Goal: Task Accomplishment & Management: Complete application form

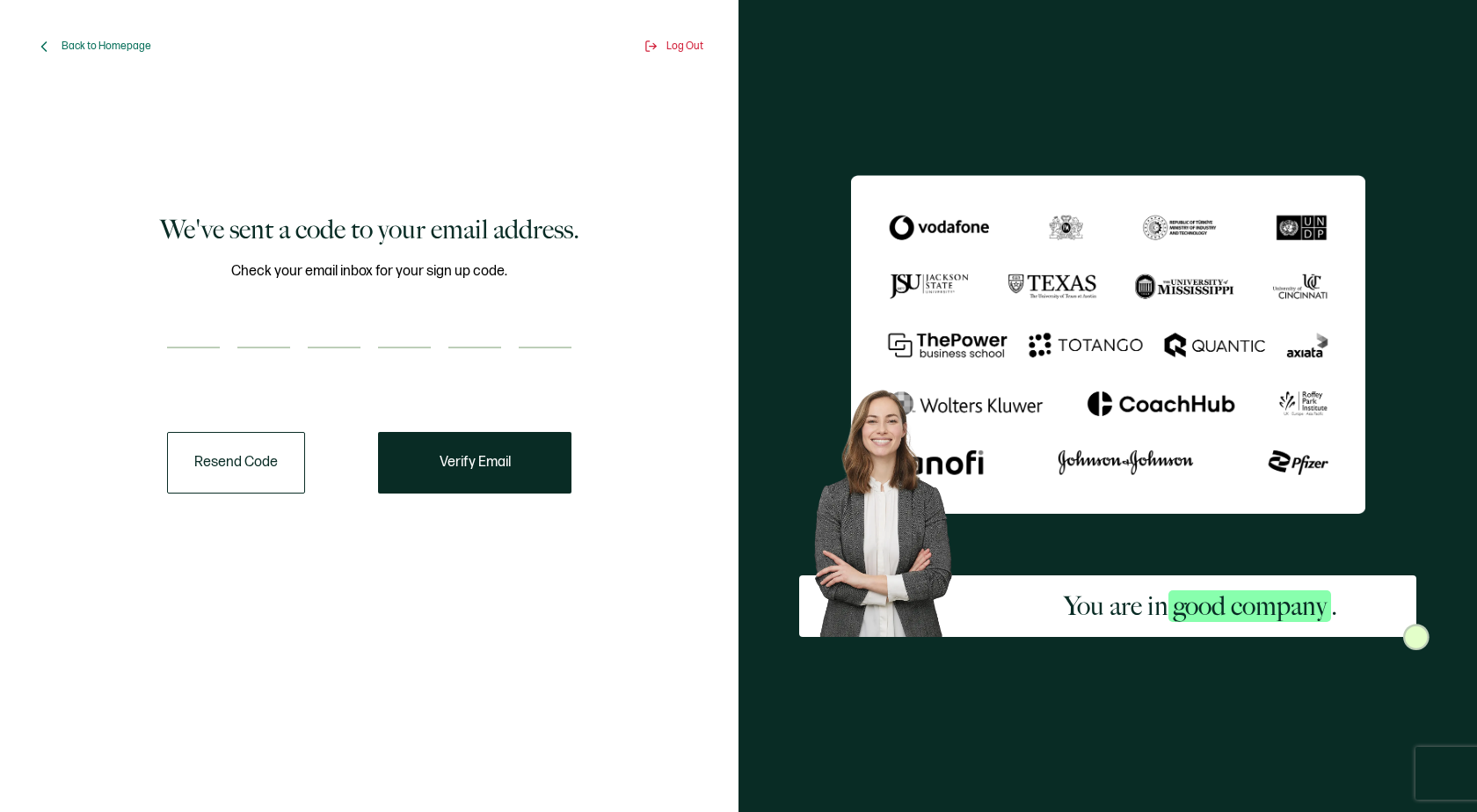
click at [181, 339] on input "number" at bounding box center [193, 330] width 53 height 35
click at [222, 328] on div at bounding box center [369, 330] width 404 height 35
click at [201, 333] on input "number" at bounding box center [193, 330] width 53 height 35
type input "7"
type input "3"
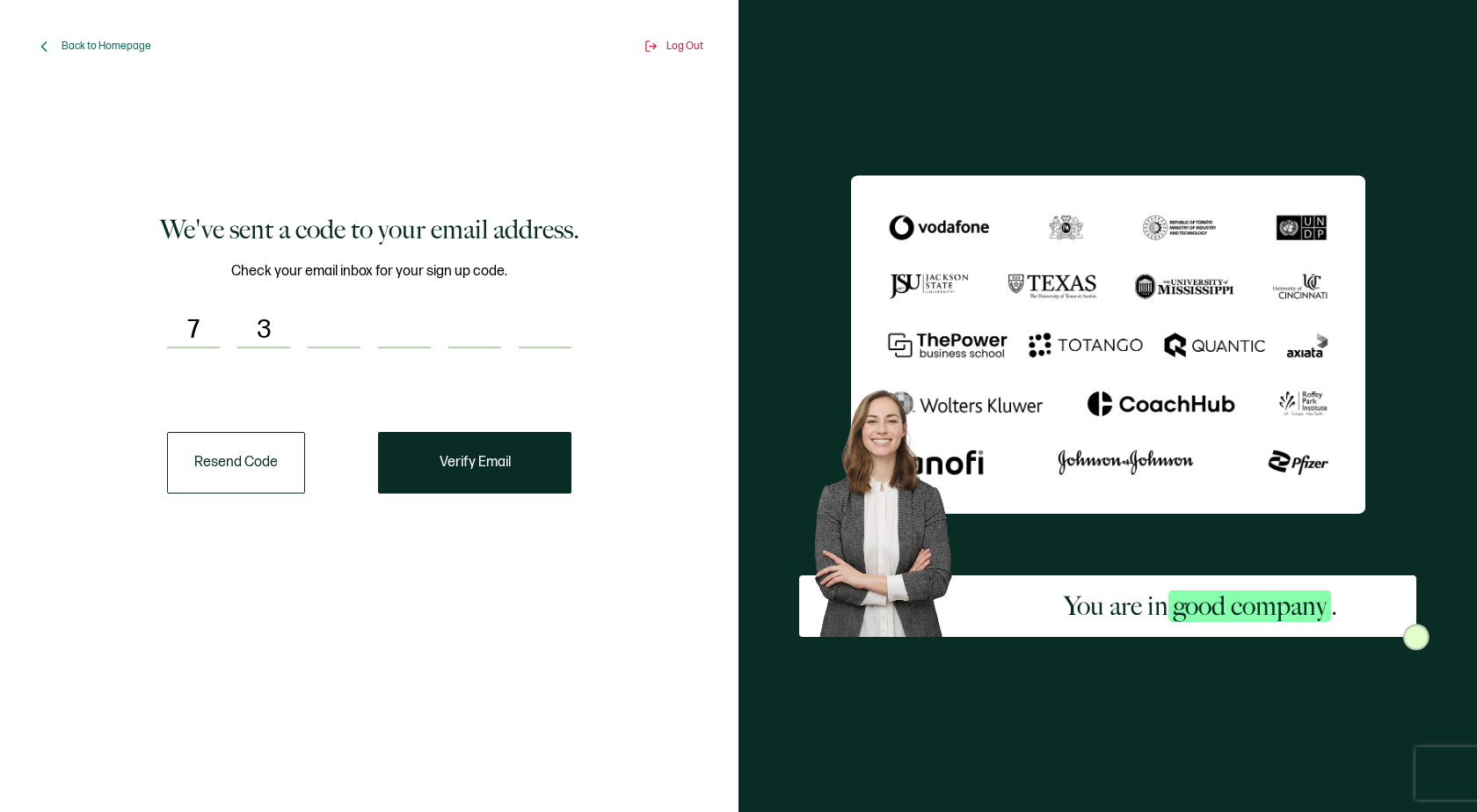
type input "5"
type input "6"
type input "1"
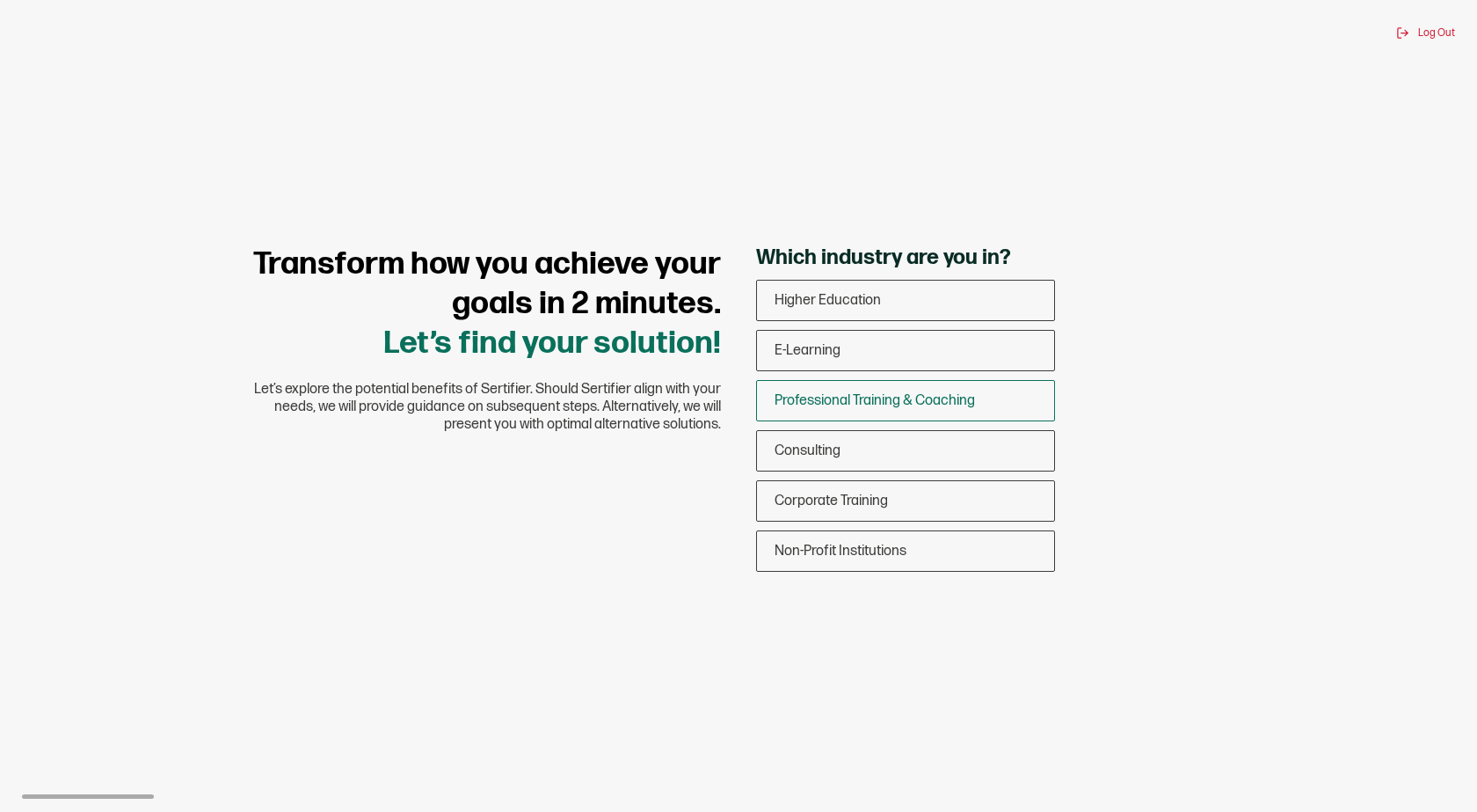
click at [944, 400] on span "Professional Training & Coaching" at bounding box center [874, 400] width 200 height 17
click at [0, 0] on input "Professional Training & Coaching" at bounding box center [0, 0] width 0 height 0
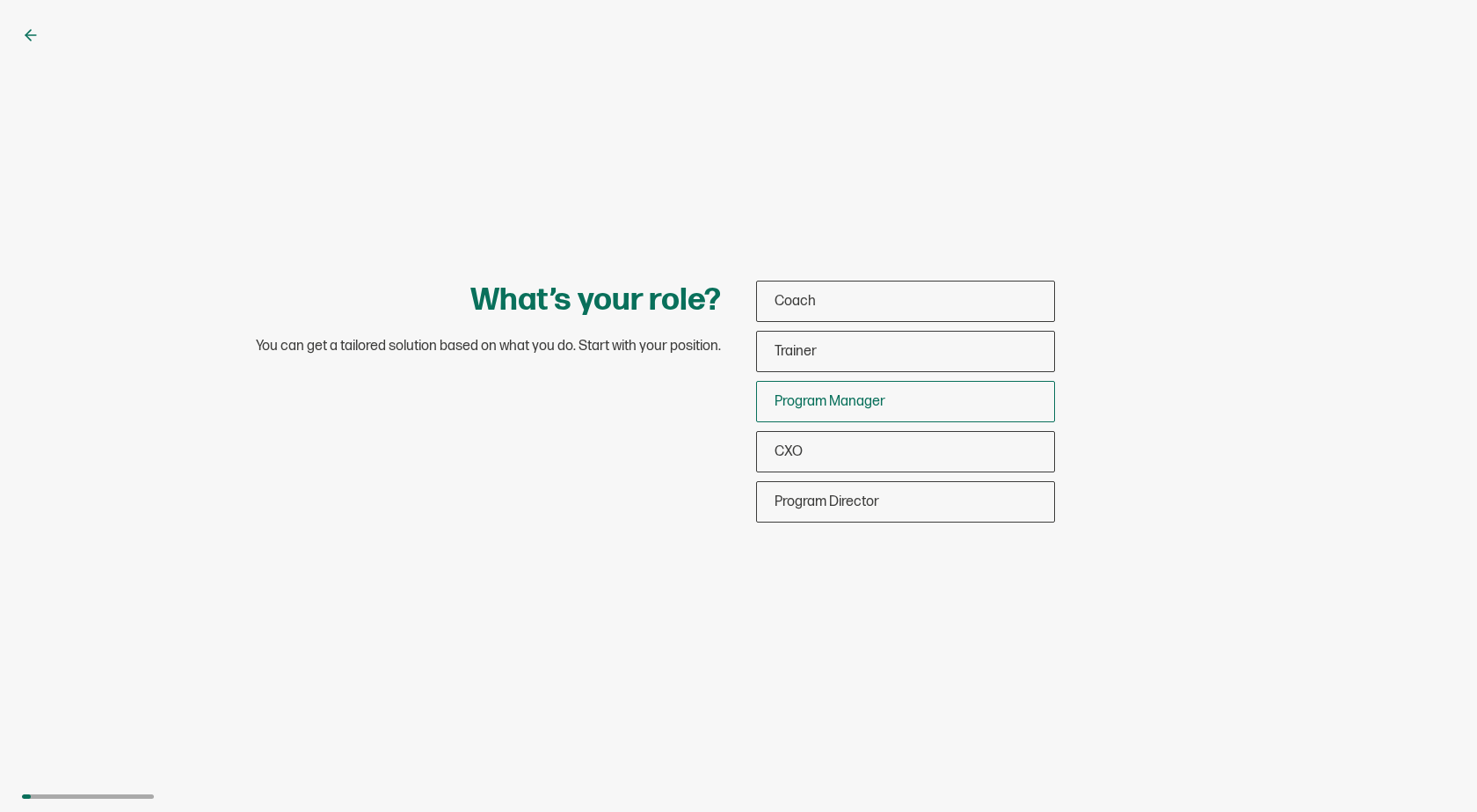
click at [943, 400] on div "Program Manager" at bounding box center [906, 402] width 298 height 42
click at [0, 0] on input "Program Manager" at bounding box center [0, 0] width 0 height 0
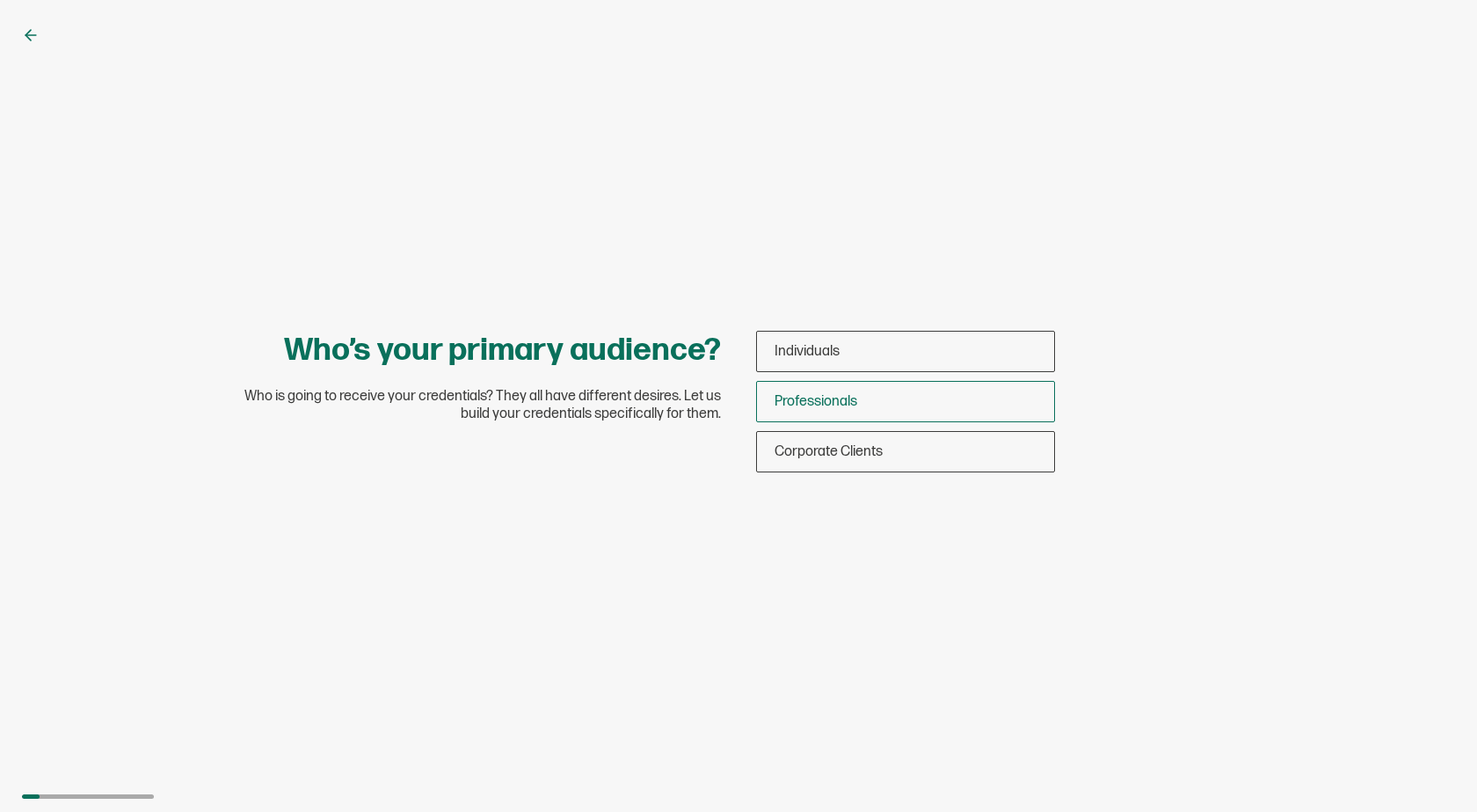
click at [942, 400] on div "Professionals" at bounding box center [906, 402] width 298 height 42
click at [0, 0] on input "Professionals" at bounding box center [0, 0] width 0 height 0
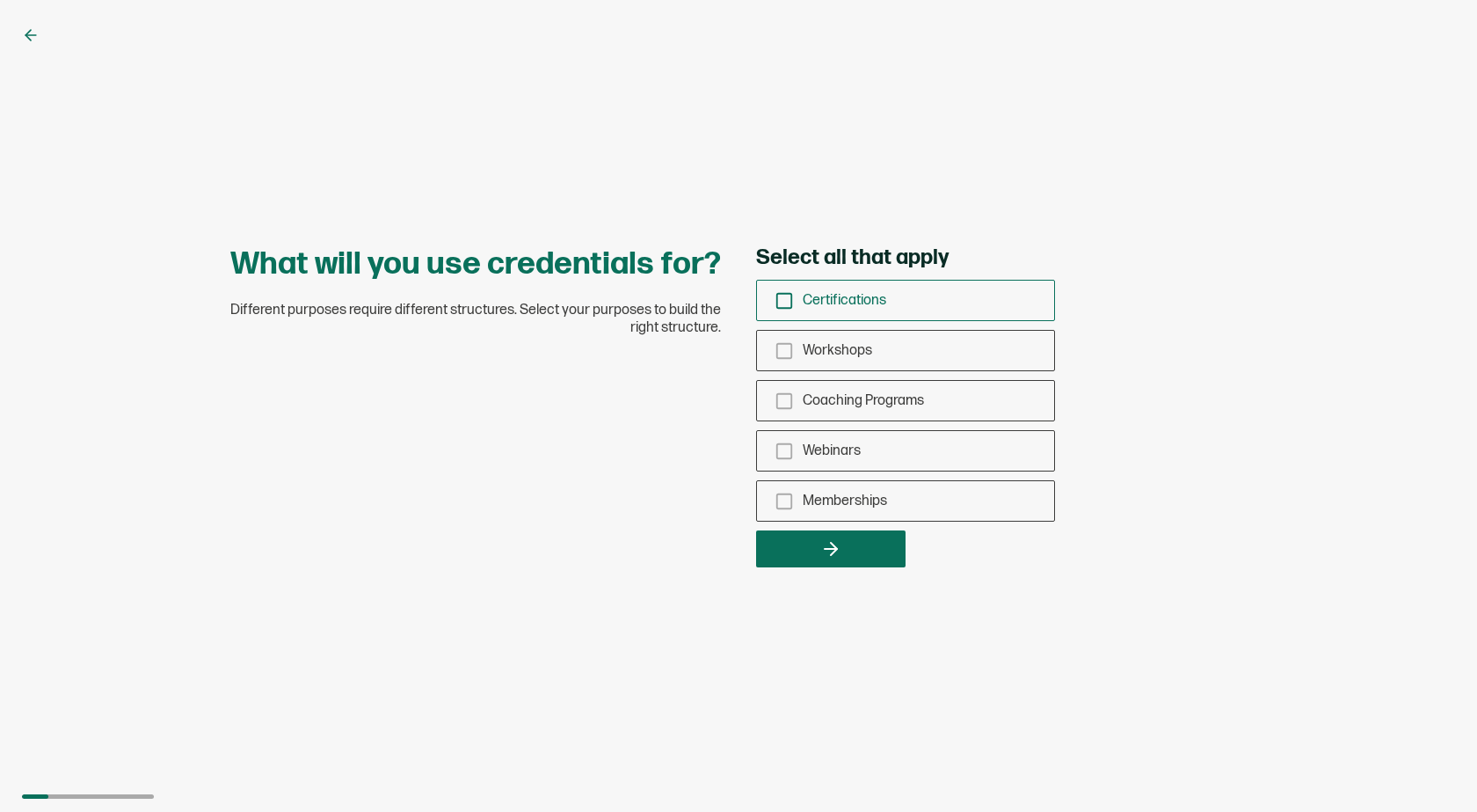
click at [781, 297] on icon "checkbox-group" at bounding box center [783, 300] width 19 height 19
click at [0, 0] on input "Certifications" at bounding box center [0, 0] width 0 height 0
click at [782, 505] on icon "checkbox-group" at bounding box center [783, 501] width 19 height 19
click at [0, 0] on input "Memberships" at bounding box center [0, 0] width 0 height 0
click at [778, 398] on icon "checkbox-group" at bounding box center [783, 400] width 19 height 19
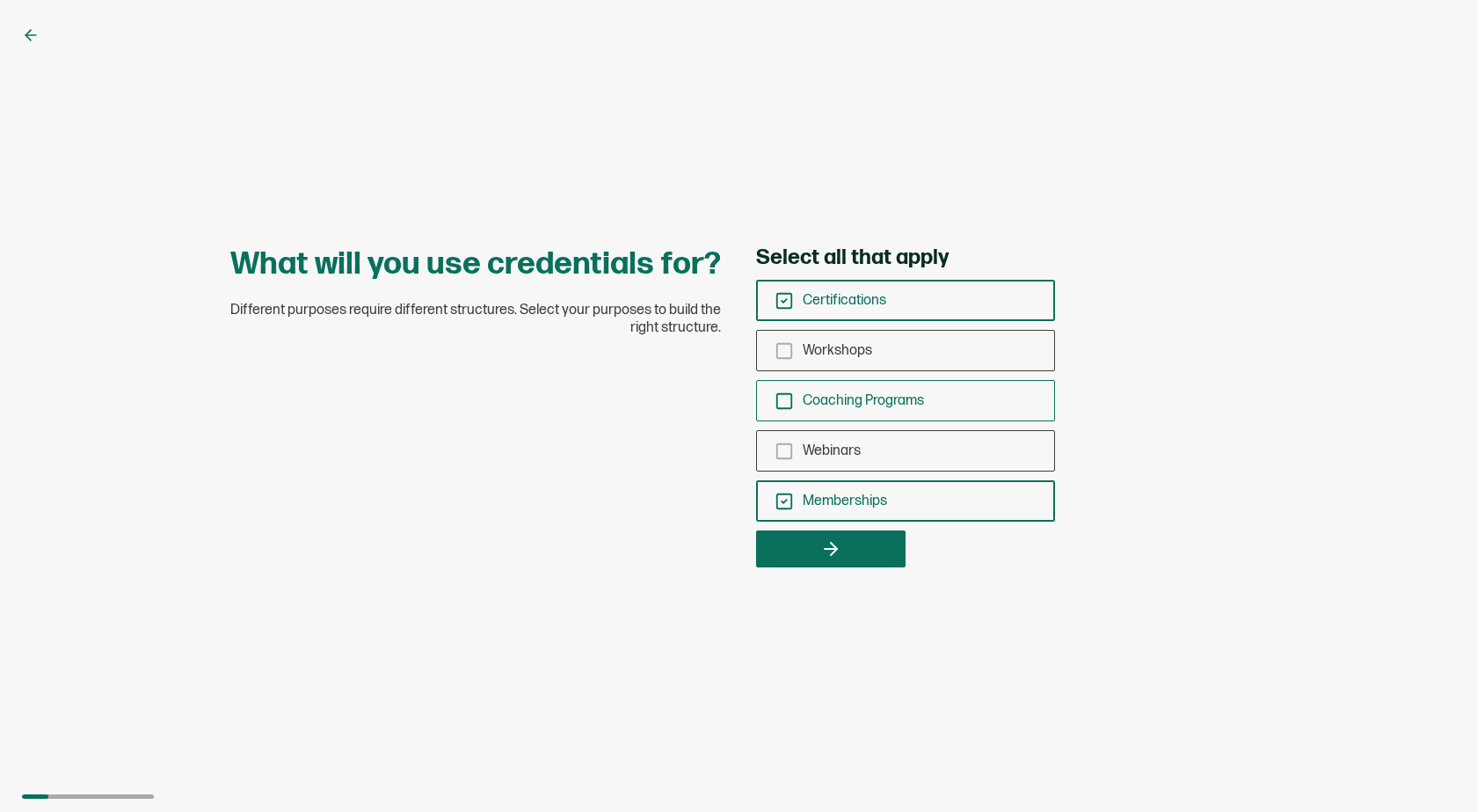
click at [0, 0] on input "Coaching Programs" at bounding box center [0, 0] width 0 height 0
drag, startPoint x: 776, startPoint y: 349, endPoint x: 804, endPoint y: 410, distance: 67.1
click at [778, 349] on icon "checkbox-group" at bounding box center [783, 350] width 19 height 19
click at [0, 0] on input "Workshops" at bounding box center [0, 0] width 0 height 0
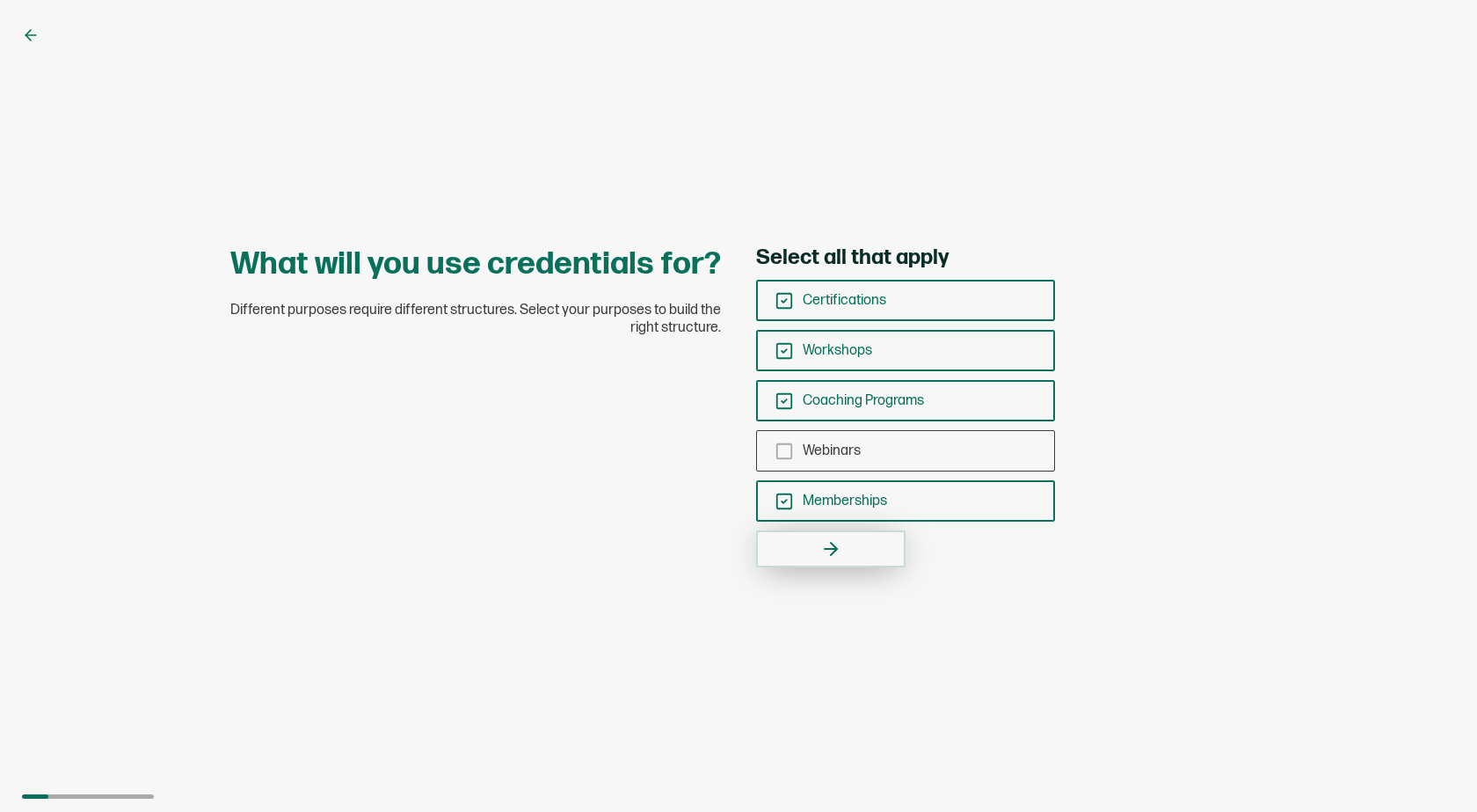
click at [852, 547] on button "button" at bounding box center [831, 548] width 149 height 37
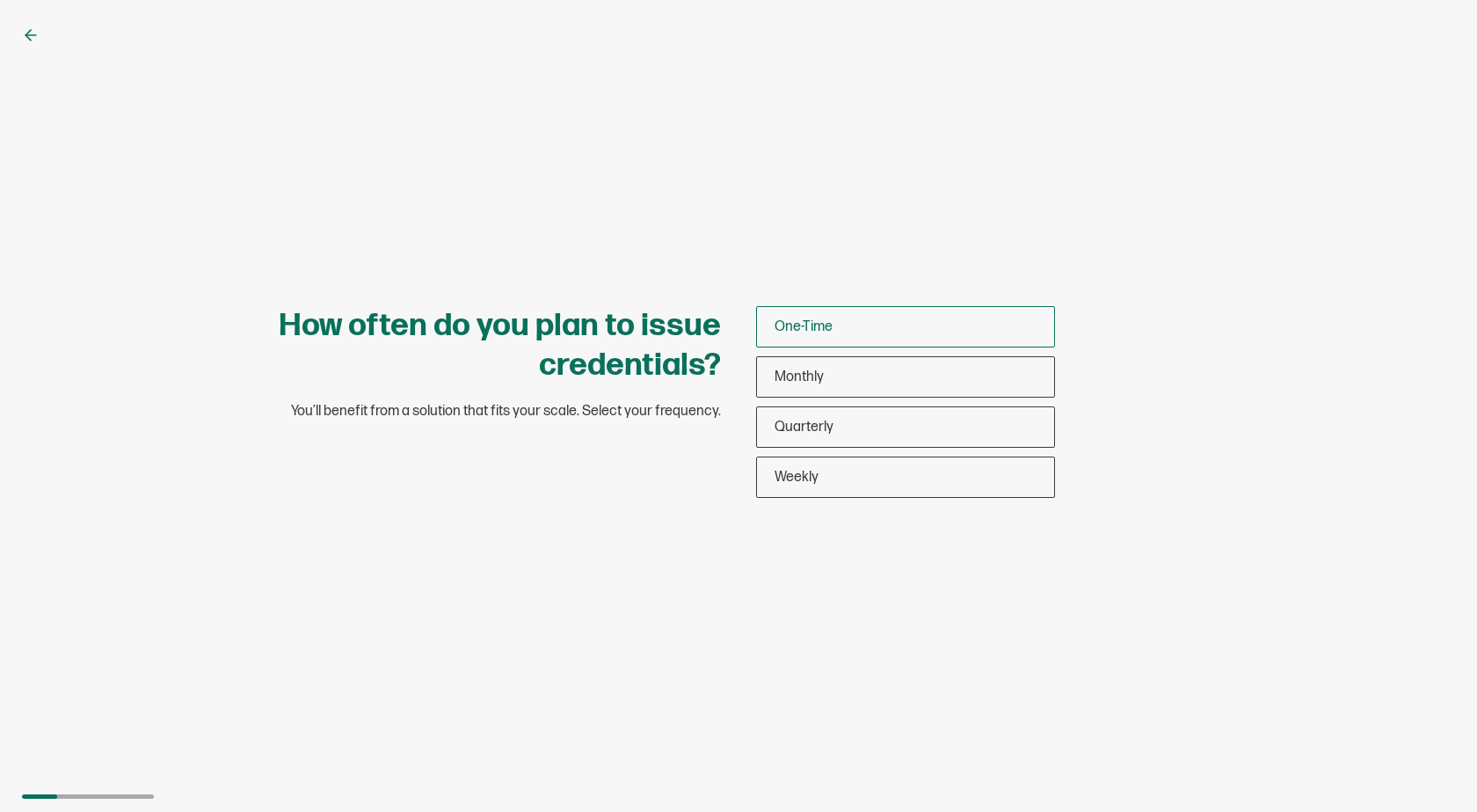
click at [827, 321] on span "One-Time" at bounding box center [803, 326] width 58 height 17
click at [0, 0] on input "One-Time" at bounding box center [0, 0] width 0 height 0
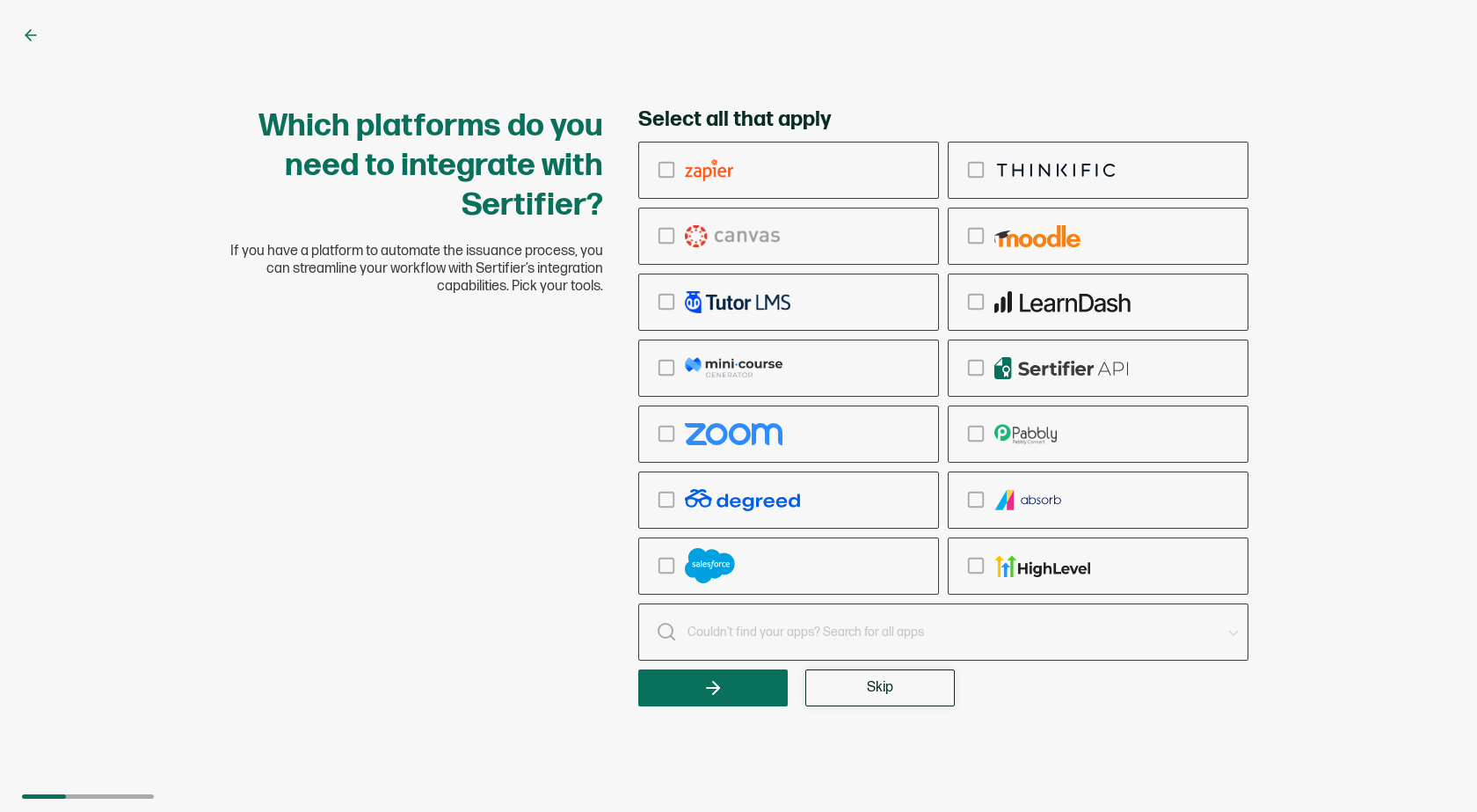
click at [916, 692] on button "Skip" at bounding box center [880, 687] width 149 height 37
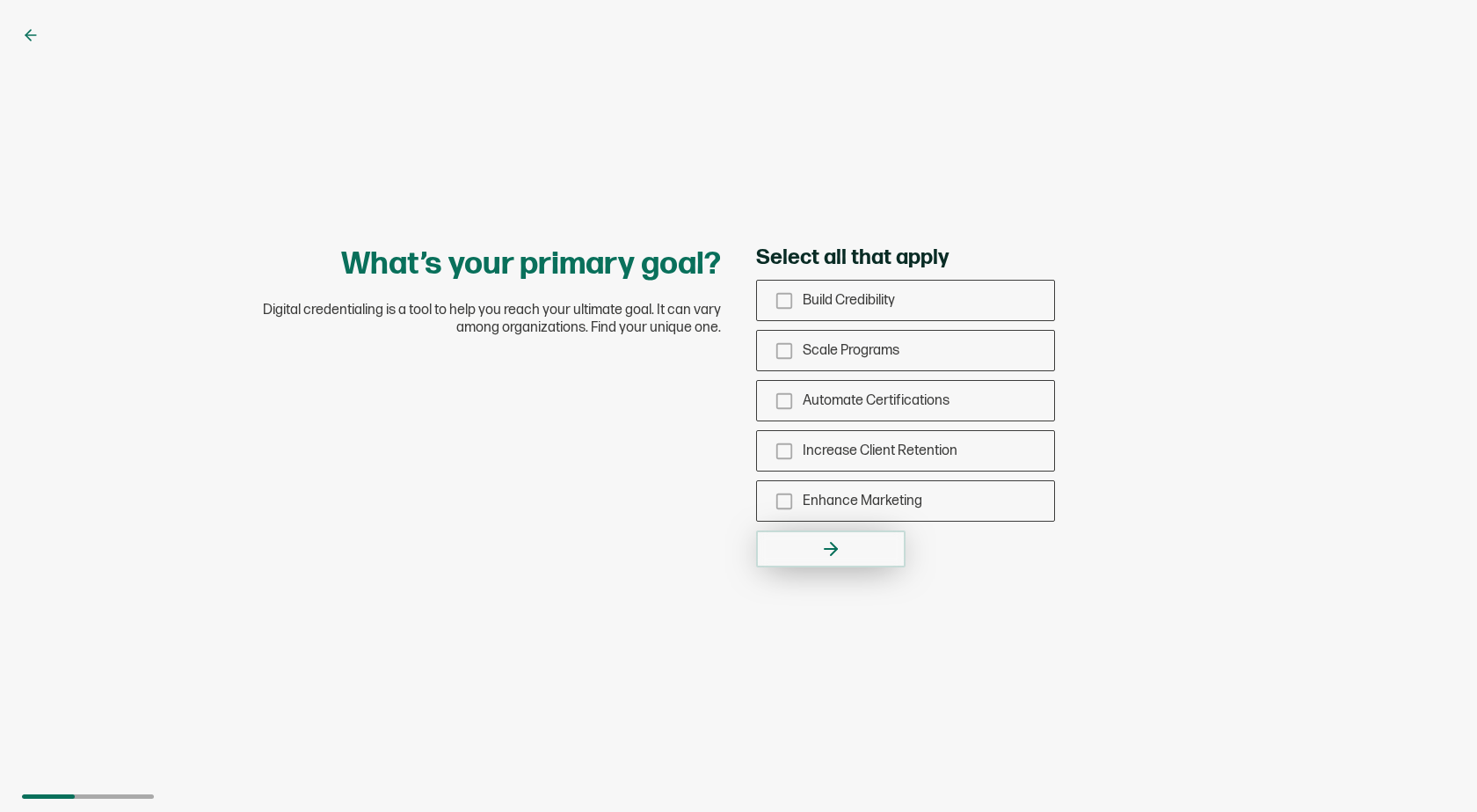
click at [851, 560] on button "button" at bounding box center [831, 548] width 149 height 37
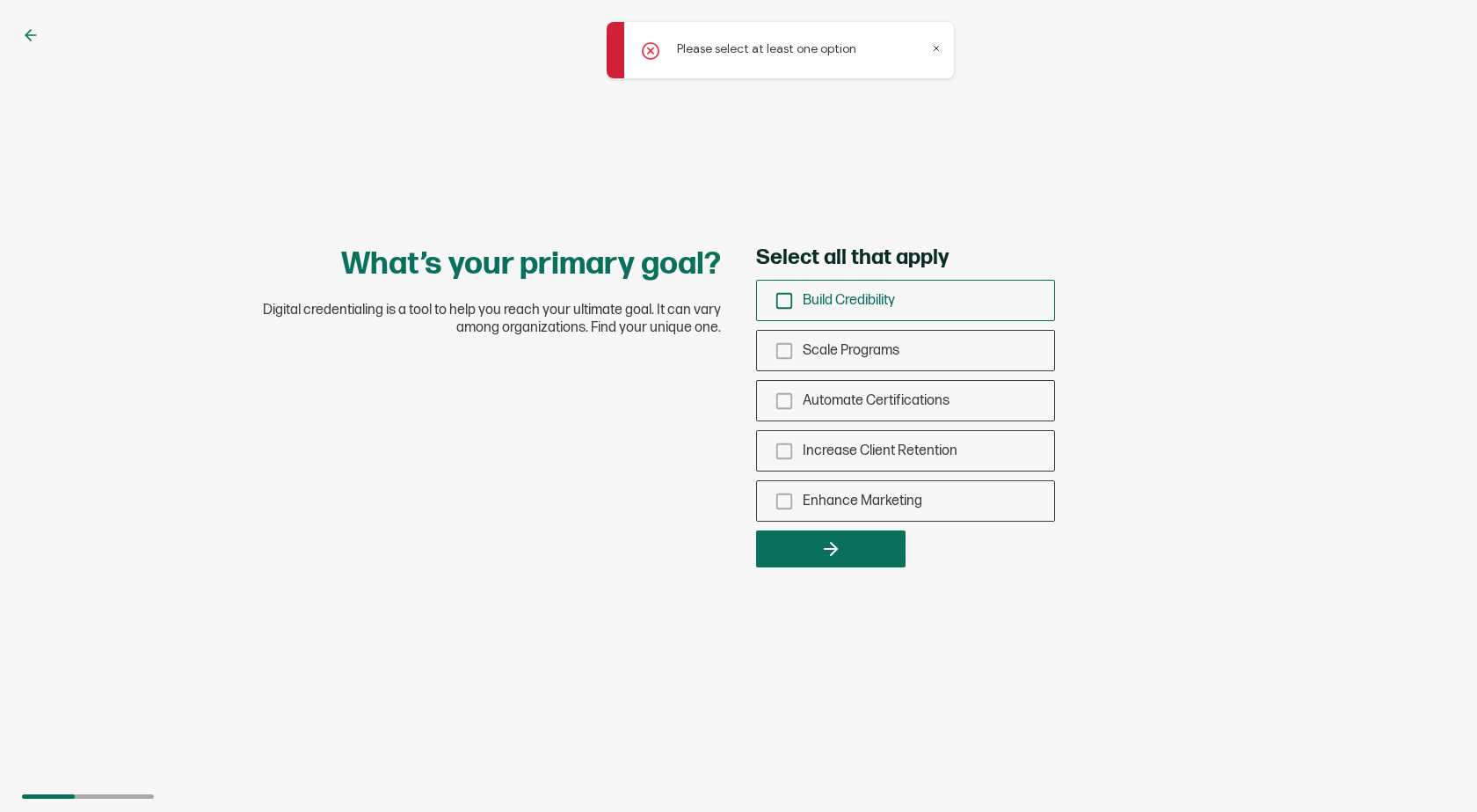
click at [808, 304] on span "Build Credibility" at bounding box center [849, 300] width 93 height 17
click at [0, 0] on input "Build Credibility" at bounding box center [0, 0] width 0 height 0
click at [812, 344] on span "Scale Programs" at bounding box center [851, 350] width 97 height 17
click at [0, 0] on input "Scale Programs" at bounding box center [0, 0] width 0 height 0
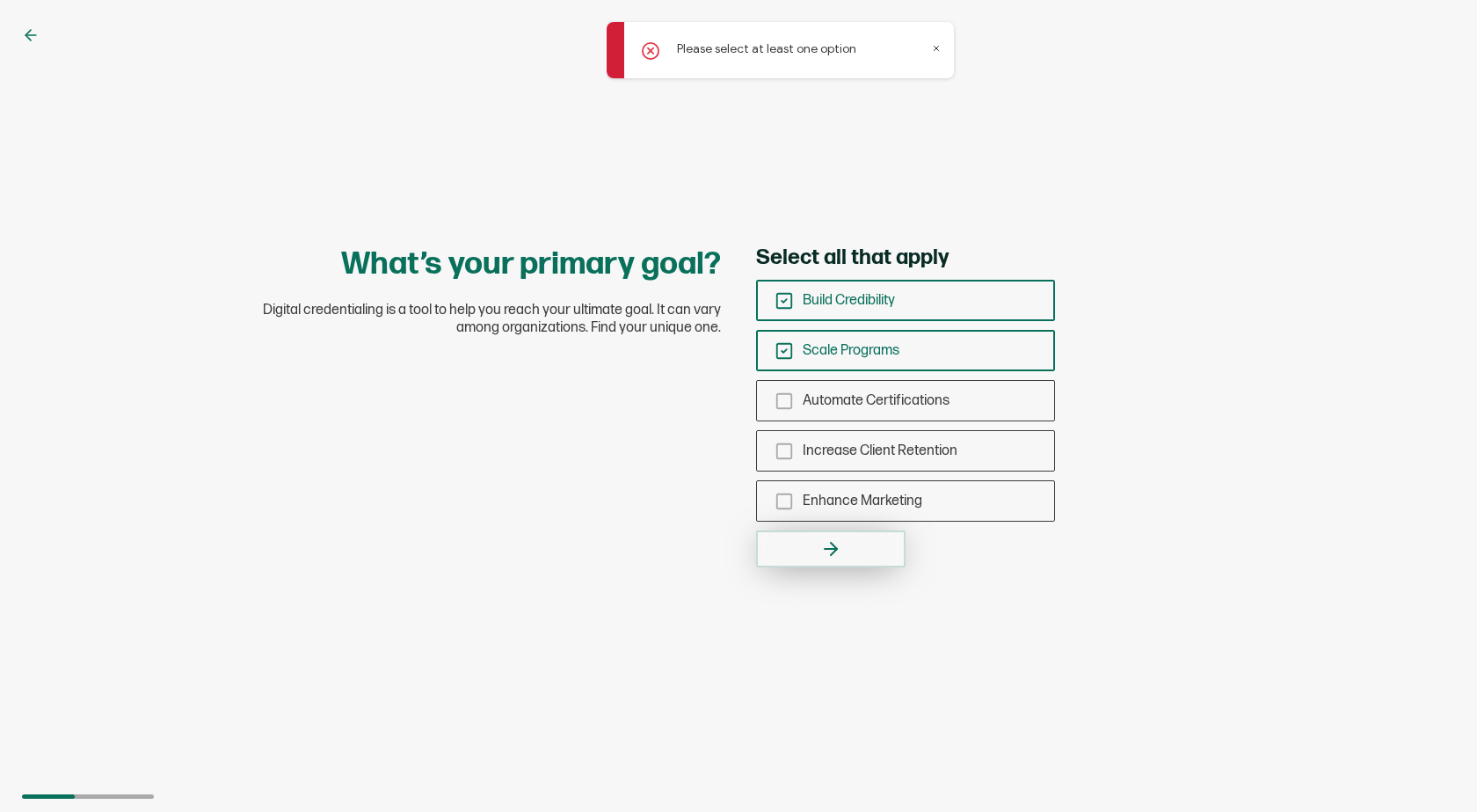
click at [868, 531] on button "button" at bounding box center [831, 548] width 149 height 37
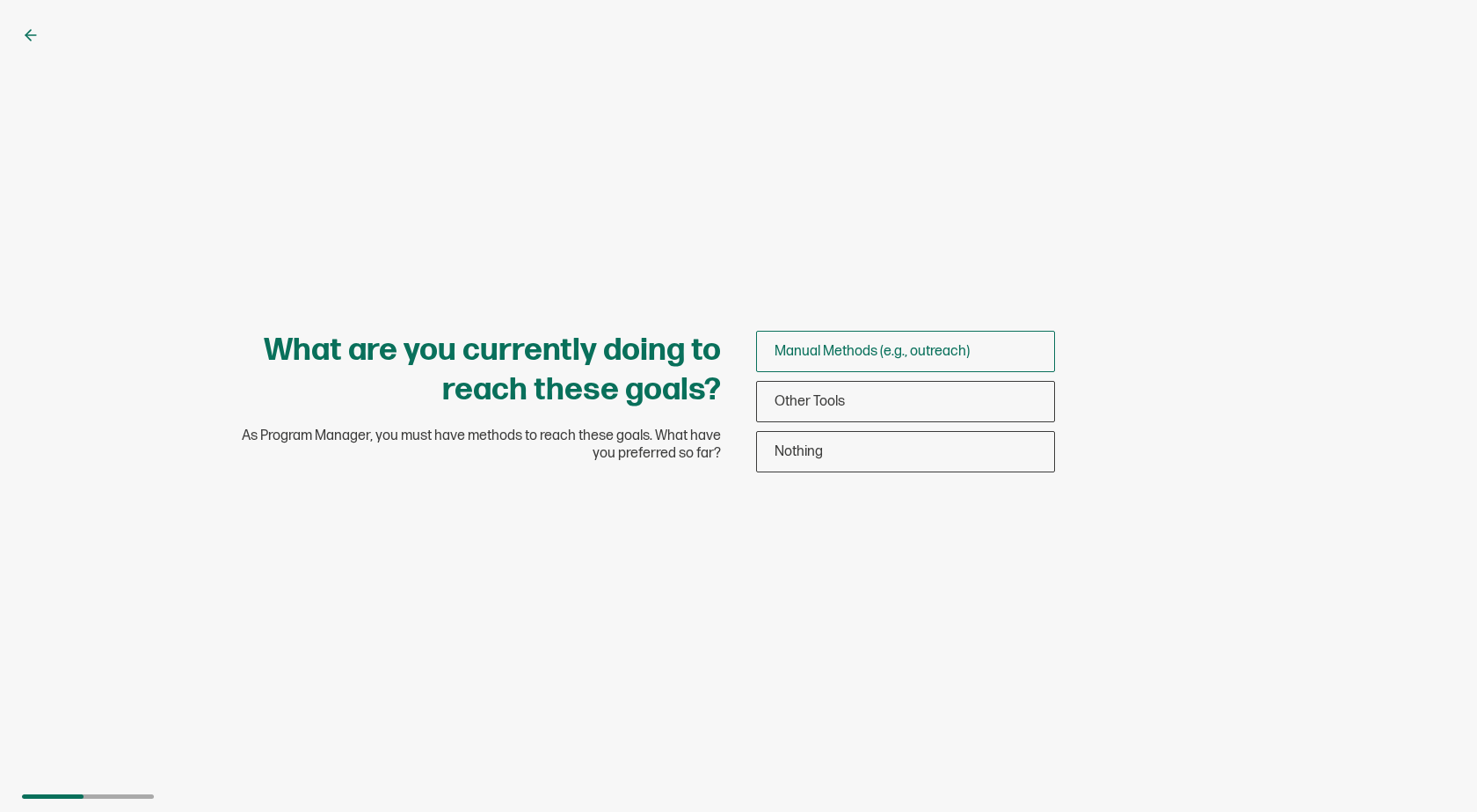
click at [856, 348] on span "Manual Methods (e.g., outreach)" at bounding box center [872, 351] width 195 height 17
click at [0, 0] on input "Manual Methods (e.g., outreach)" at bounding box center [0, 0] width 0 height 0
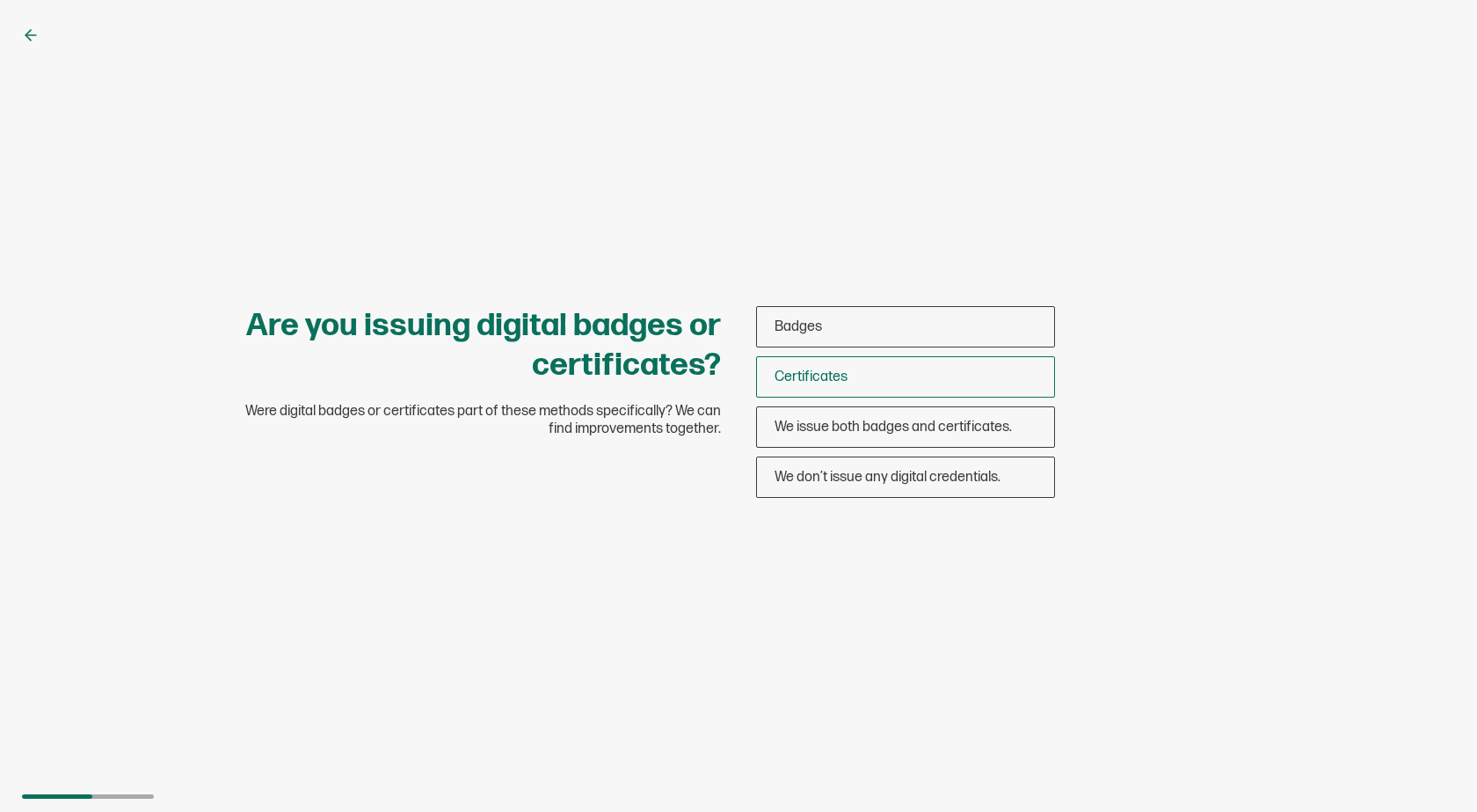
click at [903, 379] on div "Certificates" at bounding box center [906, 377] width 298 height 42
click at [0, 0] on input "Certificates" at bounding box center [0, 0] width 0 height 0
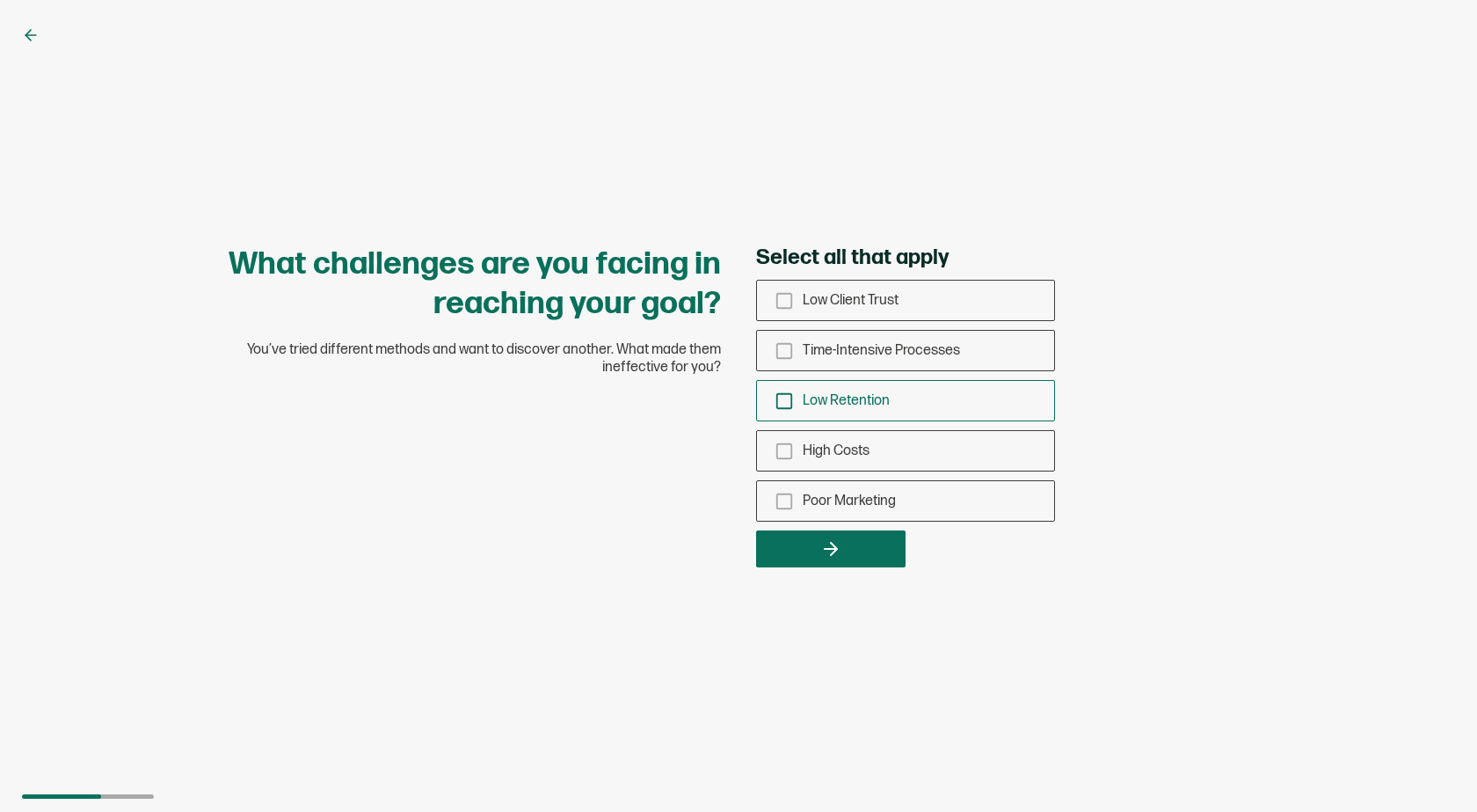
click at [775, 396] on icon "checkbox-group" at bounding box center [783, 400] width 19 height 19
click at [0, 0] on input "Low Retention" at bounding box center [0, 0] width 0 height 0
click at [860, 542] on button "button" at bounding box center [831, 548] width 149 height 37
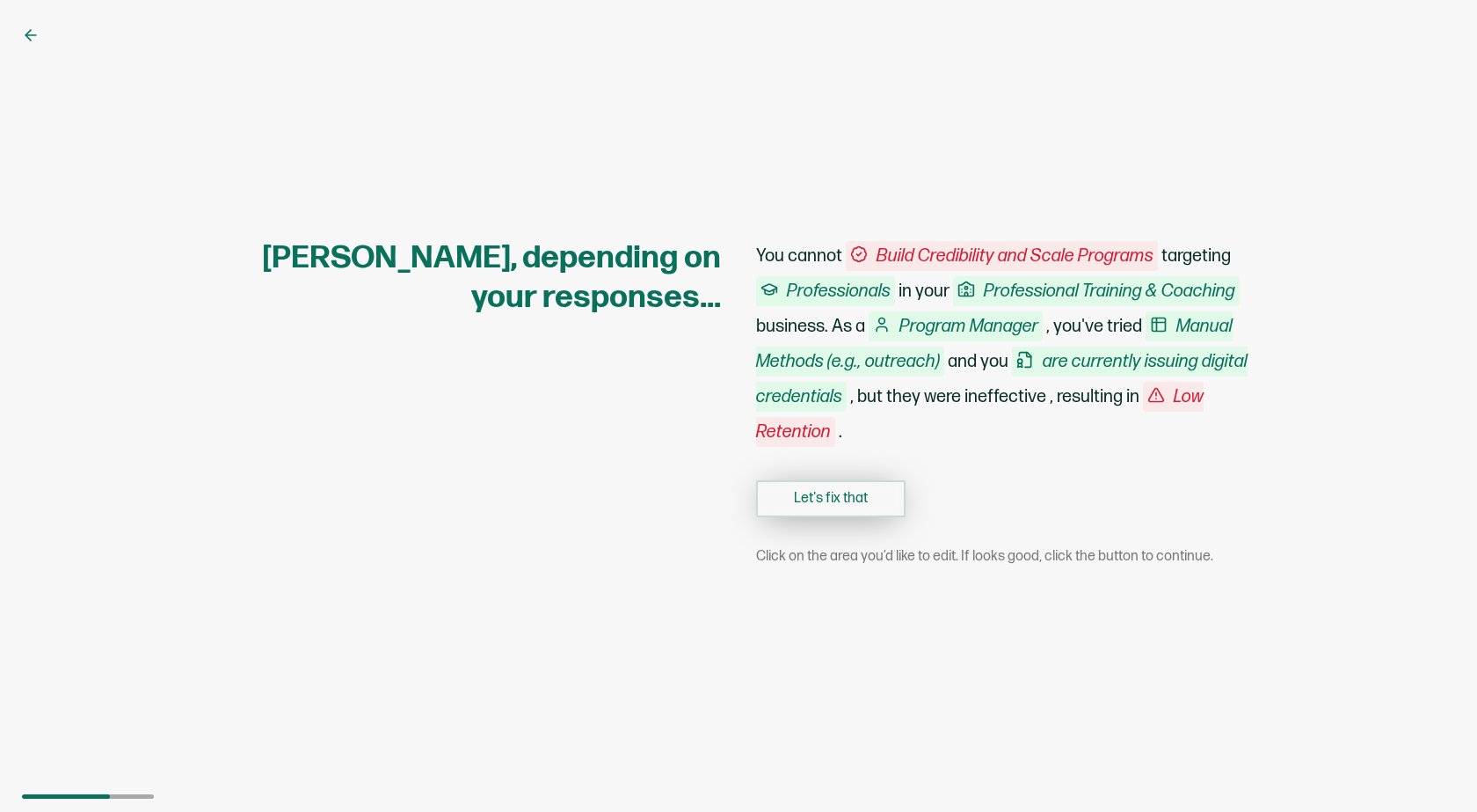
click at [867, 500] on button "Let's fix that" at bounding box center [831, 498] width 149 height 37
